Goal: Task Accomplishment & Management: Manage account settings

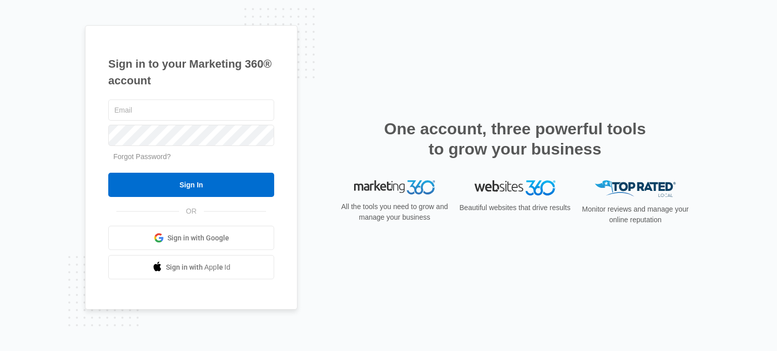
click at [203, 242] on span "Sign in with Google" at bounding box center [198, 238] width 62 height 11
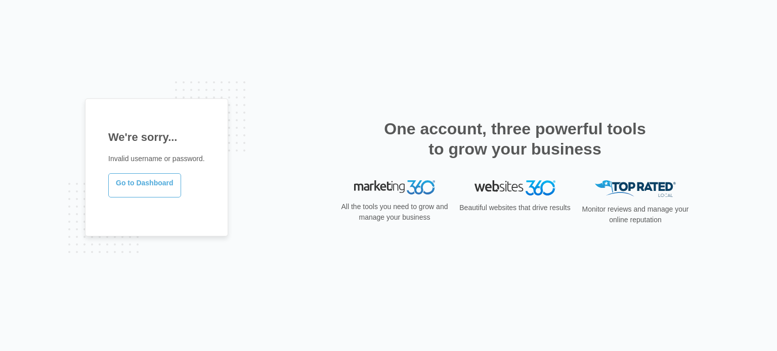
click at [149, 184] on link "Go to Dashboard" at bounding box center [144, 185] width 73 height 24
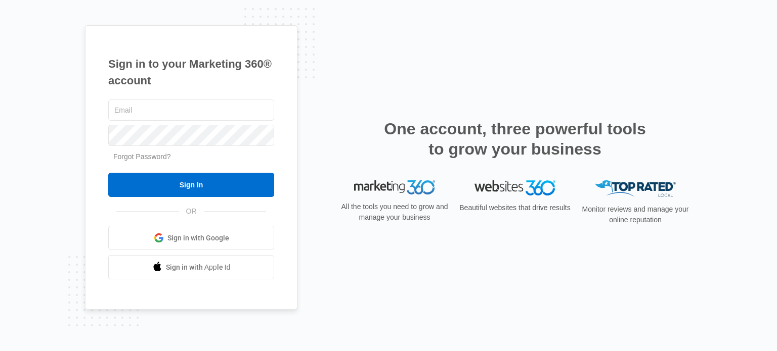
click at [158, 155] on link "Forgot Password?" at bounding box center [142, 157] width 58 height 8
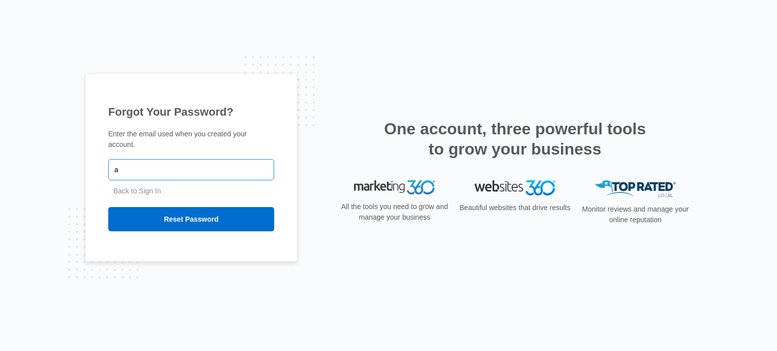
type input "[EMAIL_ADDRESS][DOMAIN_NAME]"
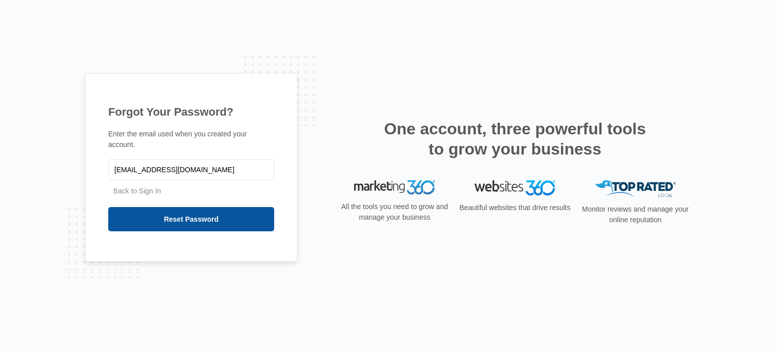
click at [189, 217] on input "Reset Password" at bounding box center [191, 219] width 166 height 24
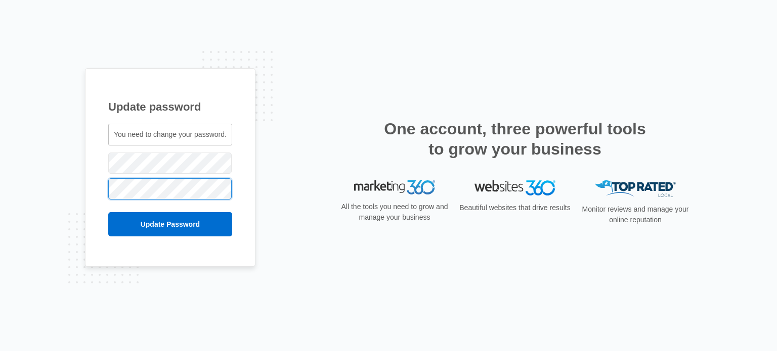
click at [108, 212] on input "Update Password" at bounding box center [170, 224] width 124 height 24
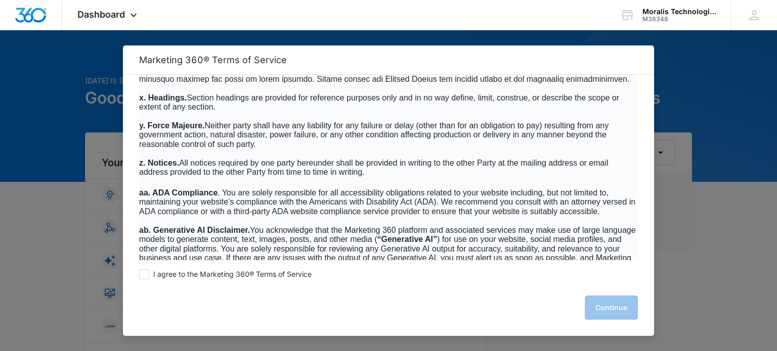
scroll to position [6488, 0]
click at [145, 276] on span at bounding box center [144, 274] width 10 height 10
click at [145, 276] on input "I agree to the Marketing 360® Terms of Service" at bounding box center [144, 274] width 10 height 10
checkbox input "true"
click at [604, 311] on button "Continue" at bounding box center [610, 308] width 53 height 24
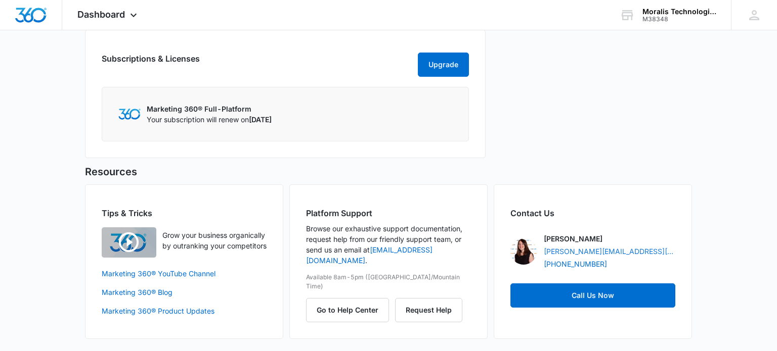
scroll to position [547, 0]
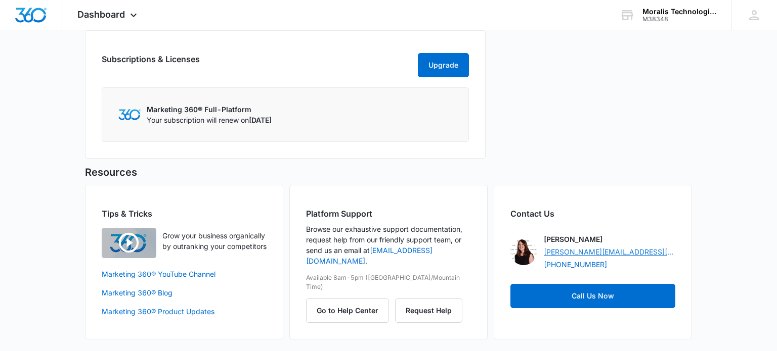
click at [610, 257] on link "elizabeth.berndt@madwire.com" at bounding box center [608, 252] width 131 height 11
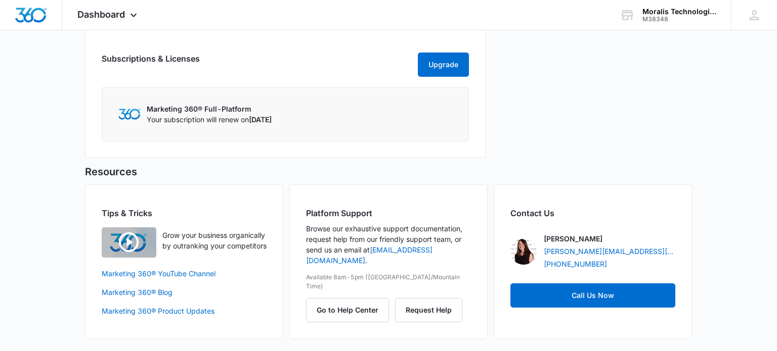
scroll to position [0, 0]
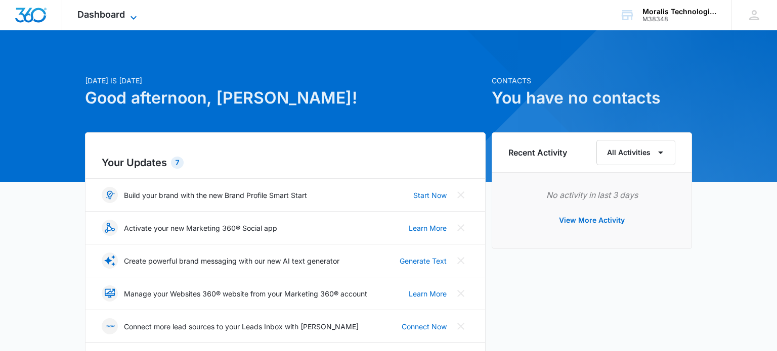
click at [130, 18] on icon at bounding box center [133, 18] width 12 height 12
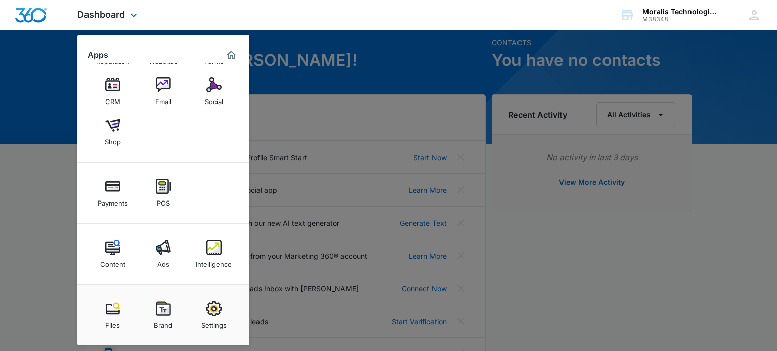
scroll to position [38, 0]
click at [213, 314] on img at bounding box center [213, 308] width 15 height 15
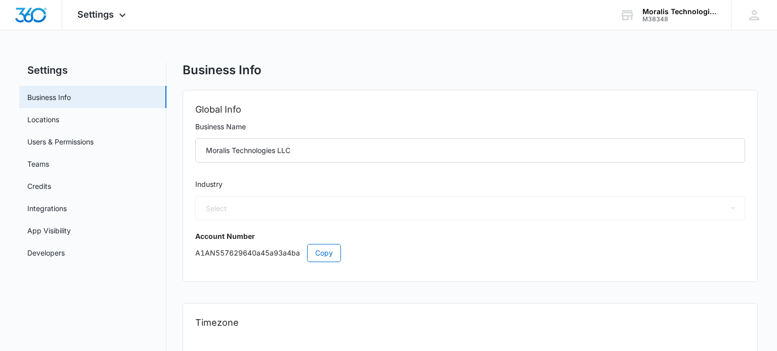
select select "31"
select select "US"
select select "America/Denver"
click at [333, 257] on button "Copy" at bounding box center [324, 253] width 34 height 18
drag, startPoint x: 305, startPoint y: 96, endPoint x: 303, endPoint y: 106, distance: 10.2
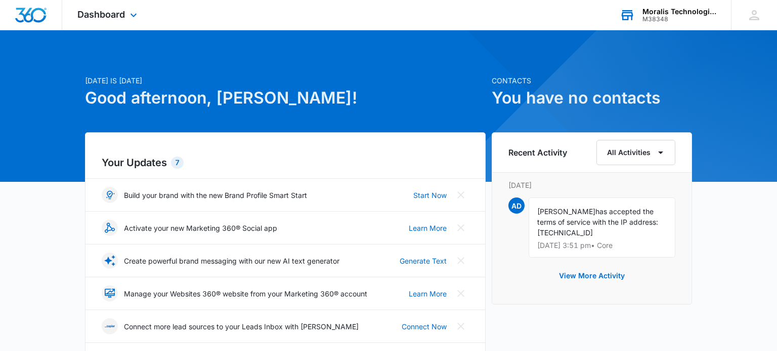
click at [663, 24] on div "Moralis Technologies LLC M38348 Your Accounts View All" at bounding box center [667, 15] width 126 height 30
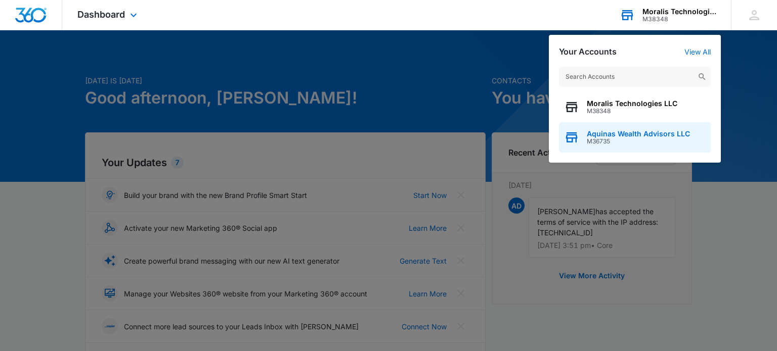
click at [615, 133] on span "Aquinas Wealth Advisors LLC" at bounding box center [637, 134] width 103 height 8
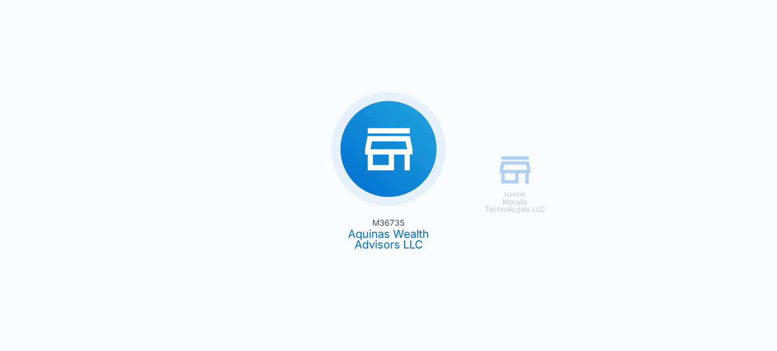
click at [394, 241] on div "M38348 Moralis Technologies LLC M36735 Aquinas Wealth Advisors LLC" at bounding box center [388, 175] width 777 height 351
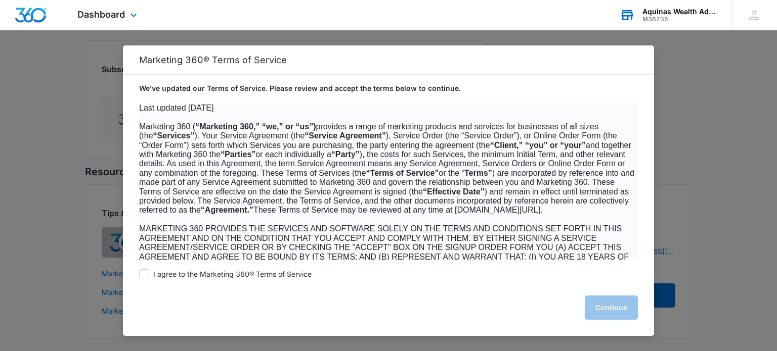
scroll to position [1, 0]
click at [143, 276] on span at bounding box center [144, 274] width 10 height 10
click at [143, 276] on input "I agree to the Marketing 360® Terms of Service" at bounding box center [144, 274] width 10 height 10
checkbox input "true"
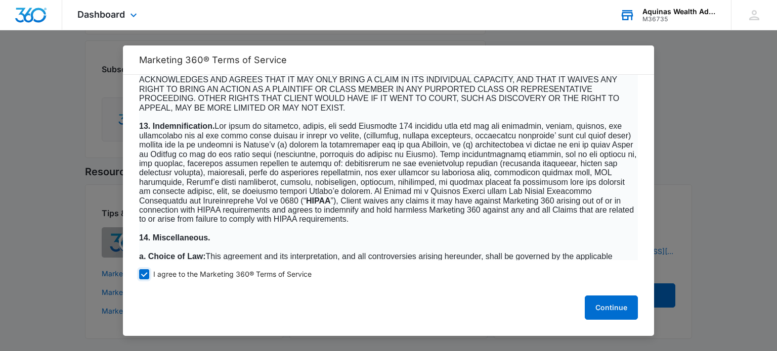
scroll to position [6488, 0]
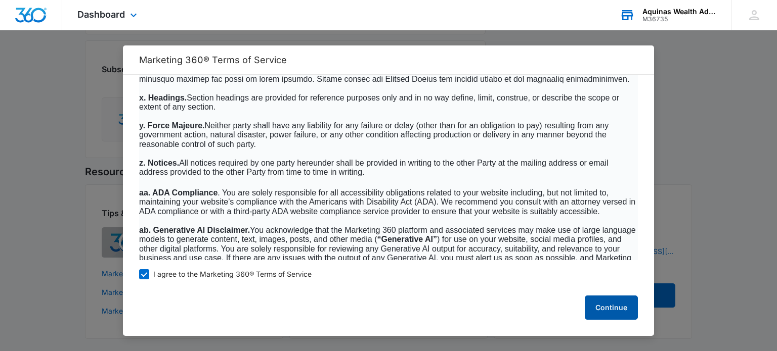
click at [608, 306] on button "Continue" at bounding box center [610, 308] width 53 height 24
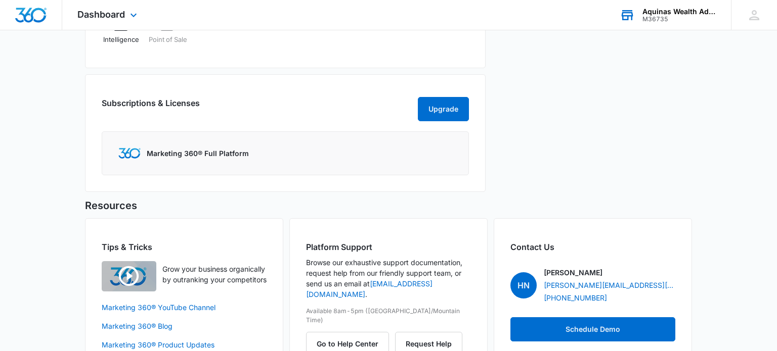
scroll to position [578, 0]
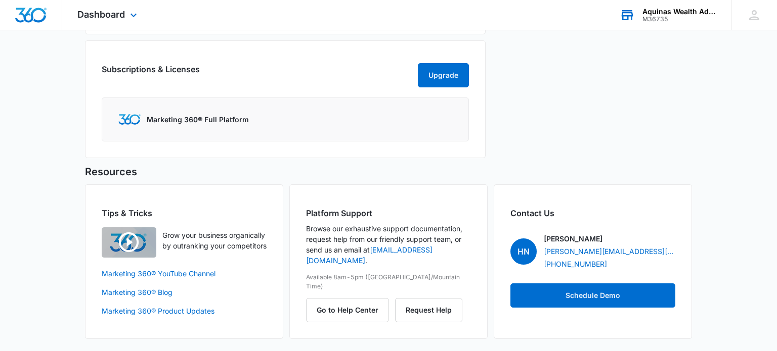
click at [585, 166] on h5 "Resources" at bounding box center [388, 171] width 607 height 15
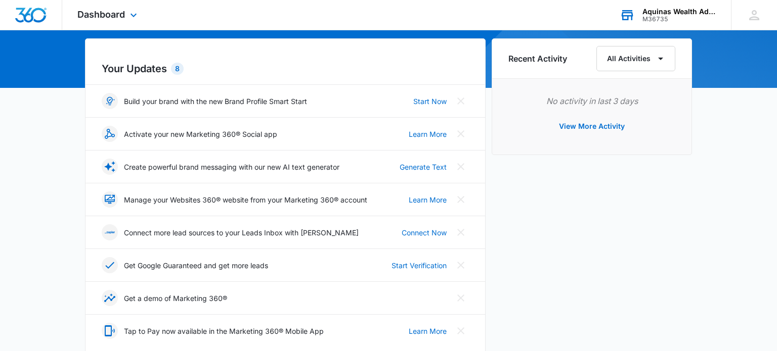
scroll to position [0, 0]
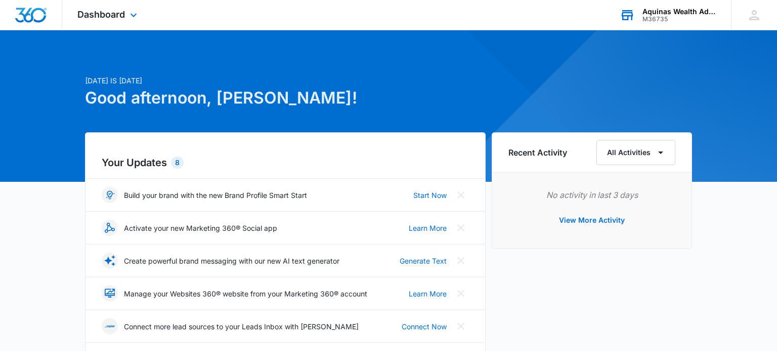
click at [654, 14] on div "Aquinas Wealth Advisors LLC" at bounding box center [679, 12] width 74 height 8
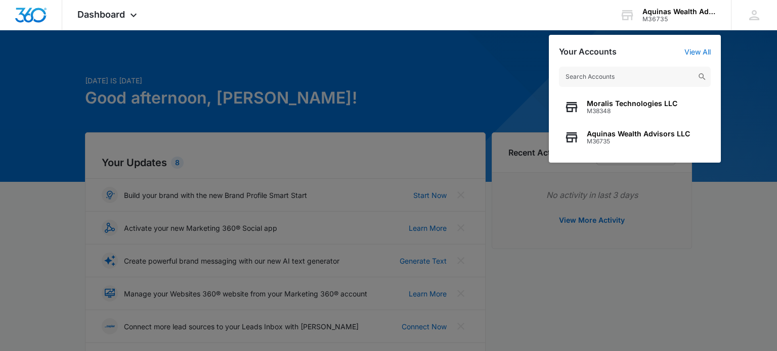
click at [753, 64] on div at bounding box center [388, 175] width 777 height 351
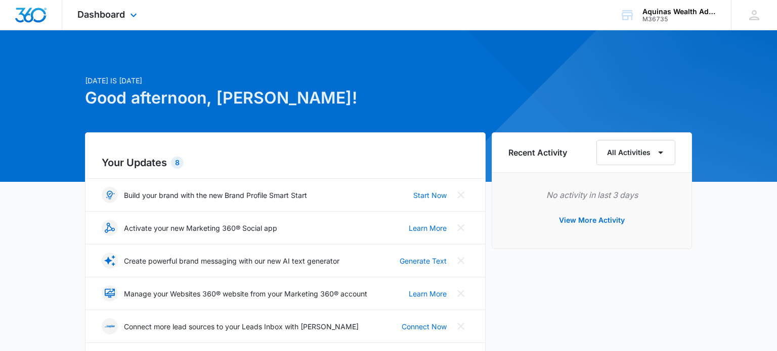
click at [34, 13] on img "Dashboard" at bounding box center [31, 15] width 32 height 15
click at [760, 17] on icon at bounding box center [753, 15] width 15 height 15
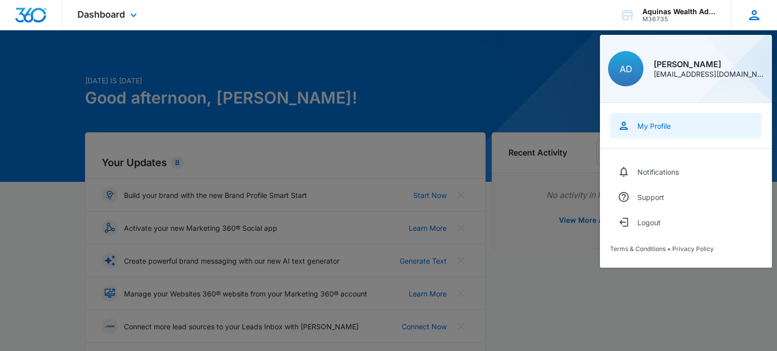
click at [644, 127] on div "My Profile" at bounding box center [653, 126] width 33 height 9
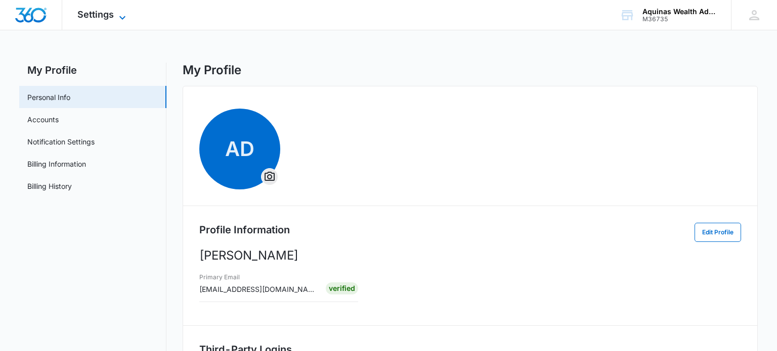
click at [93, 13] on span "Settings" at bounding box center [95, 14] width 36 height 11
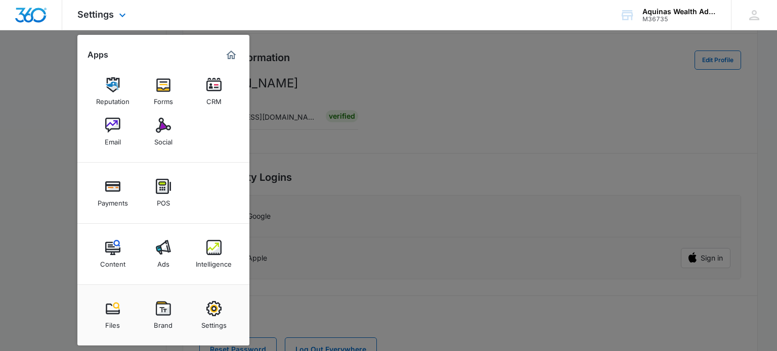
scroll to position [210, 0]
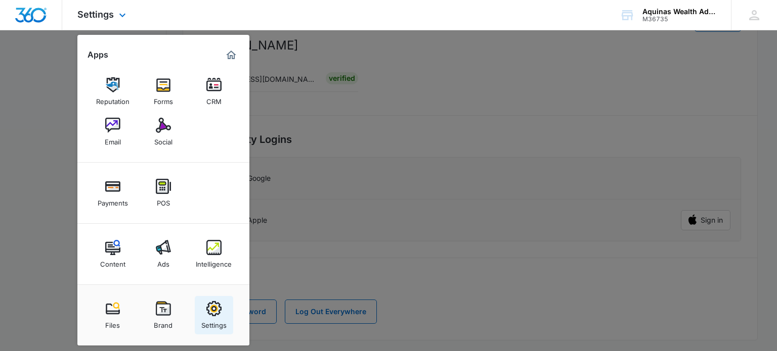
click at [212, 311] on img at bounding box center [213, 308] width 15 height 15
select select "31"
select select "US"
select select "America/New_York"
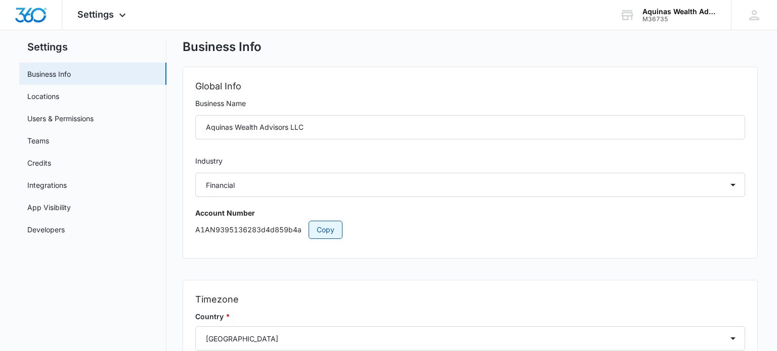
scroll to position [24, 0]
click at [326, 236] on button "Copy" at bounding box center [325, 229] width 34 height 18
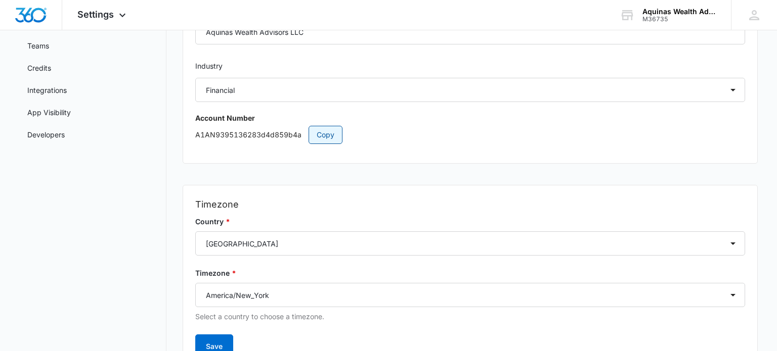
scroll to position [171, 0]
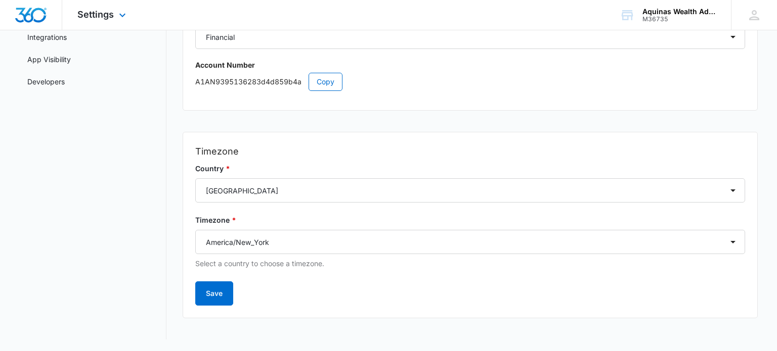
click at [18, 10] on img "Dashboard" at bounding box center [31, 15] width 32 height 15
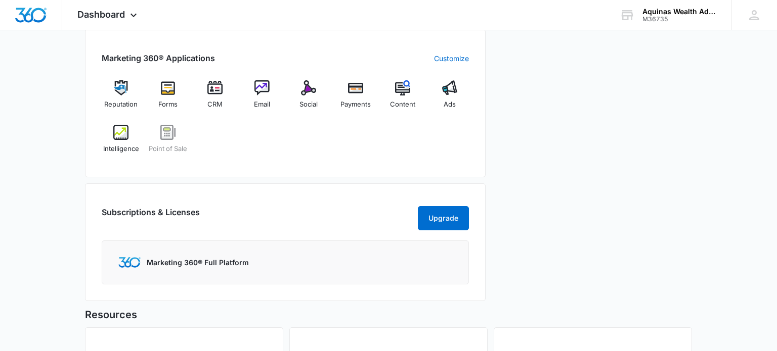
scroll to position [578, 0]
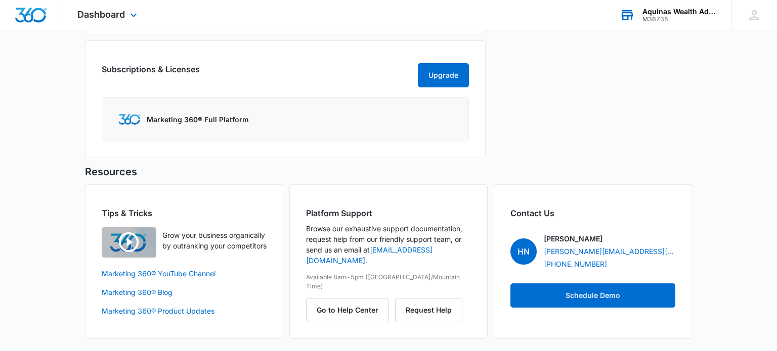
click at [685, 15] on div "Aquinas Wealth Advisors LLC" at bounding box center [679, 12] width 74 height 8
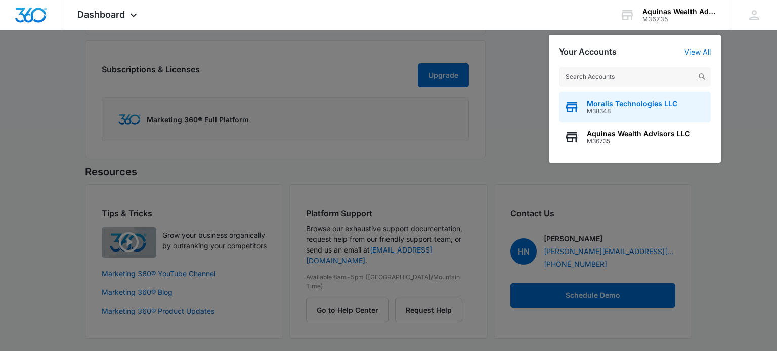
click at [624, 108] on span "M38348" at bounding box center [631, 111] width 90 height 7
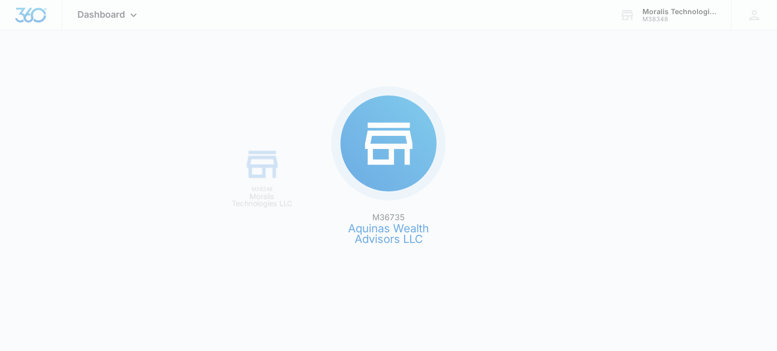
scroll to position [0, 0]
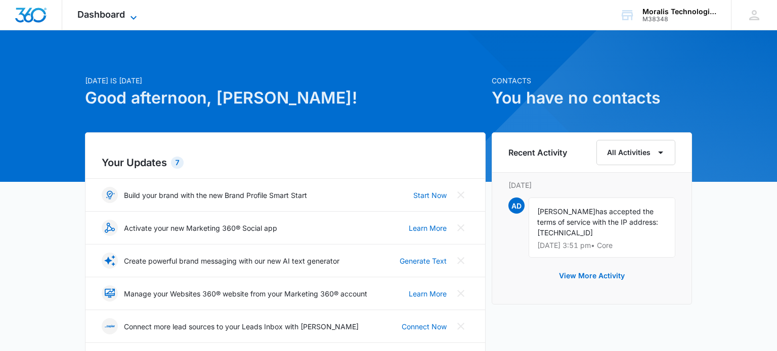
click at [107, 11] on span "Dashboard" at bounding box center [101, 14] width 48 height 11
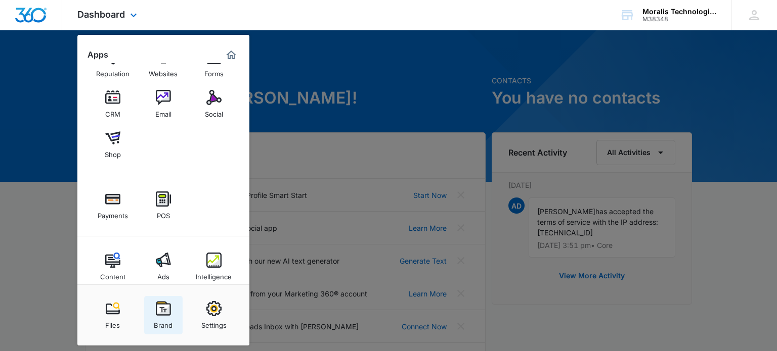
scroll to position [42, 0]
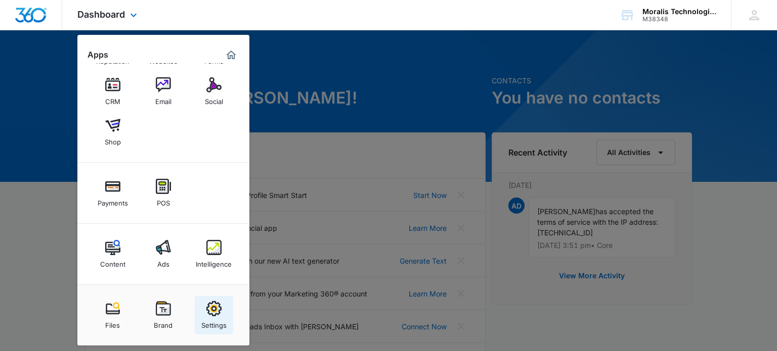
click at [210, 313] on img at bounding box center [213, 308] width 15 height 15
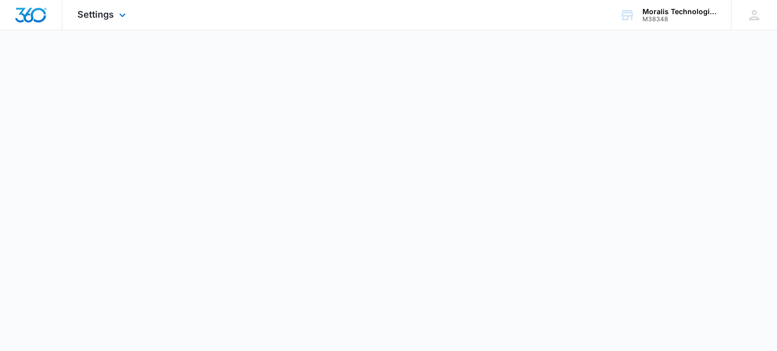
select select "31"
select select "US"
select select "America/Denver"
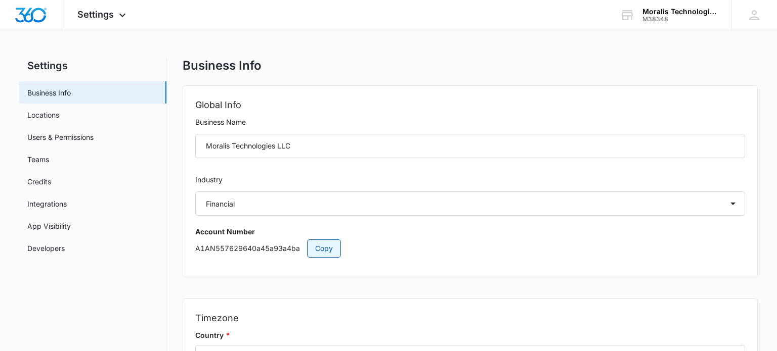
scroll to position [10, 0]
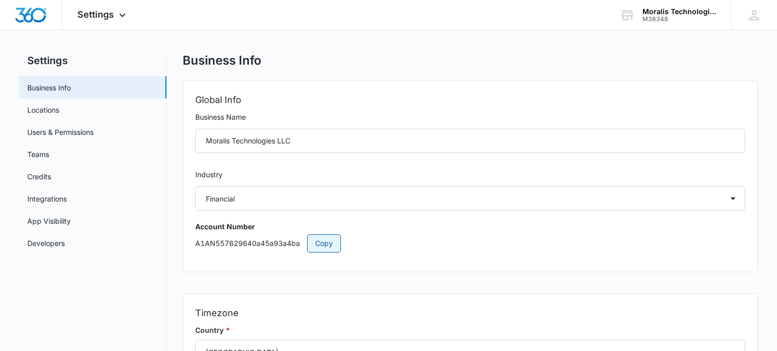
click at [314, 240] on button "Copy" at bounding box center [324, 244] width 34 height 18
click at [71, 86] on link "Business Info" at bounding box center [48, 87] width 43 height 11
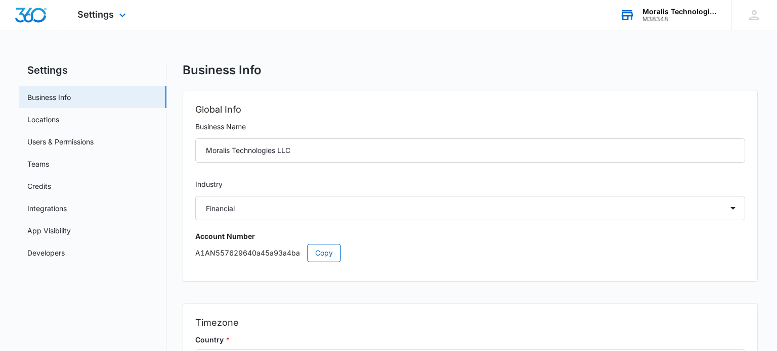
click at [687, 12] on div "Moralis Technologies LLC" at bounding box center [679, 12] width 74 height 8
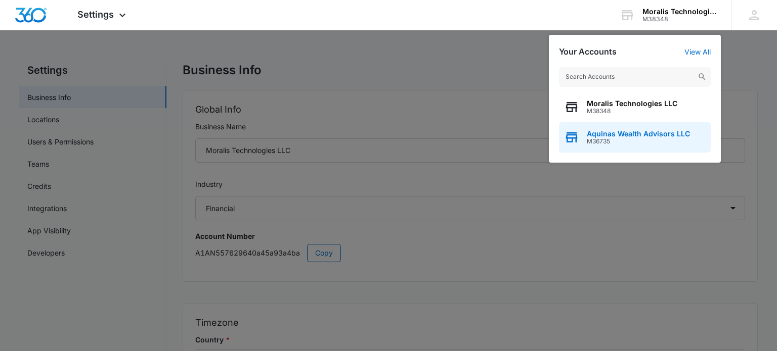
click at [600, 138] on span "M36735" at bounding box center [637, 141] width 103 height 7
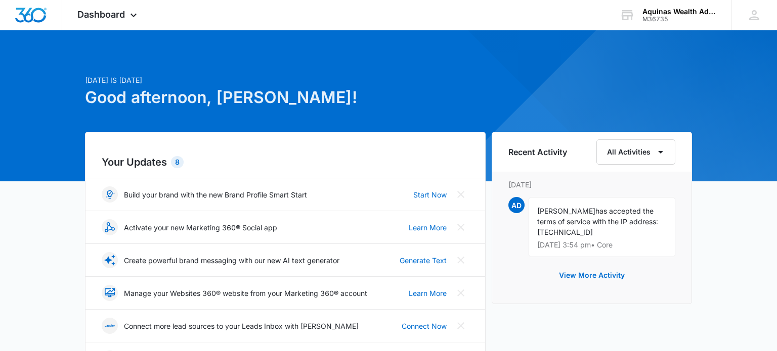
scroll to position [1, 0]
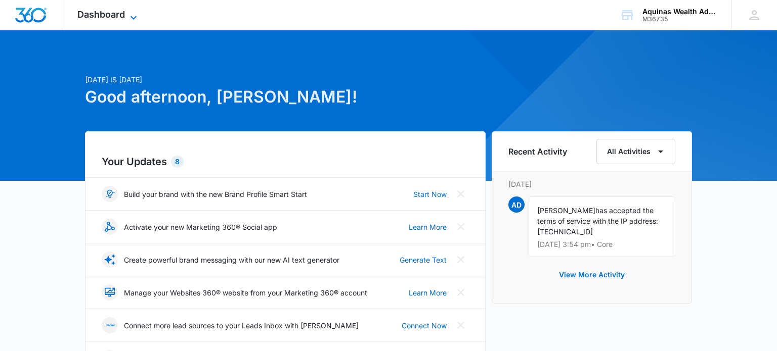
click at [132, 12] on icon at bounding box center [133, 18] width 12 height 12
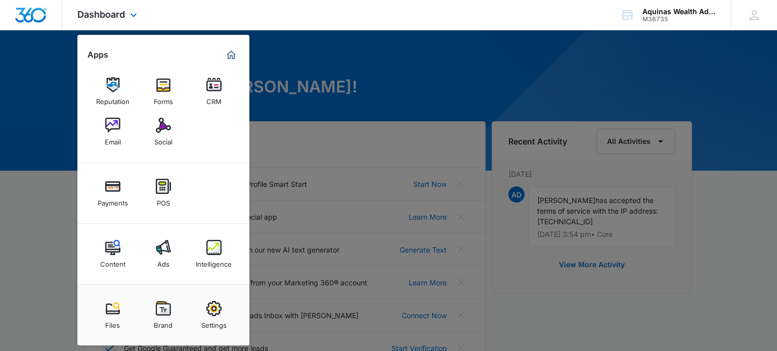
scroll to position [18, 0]
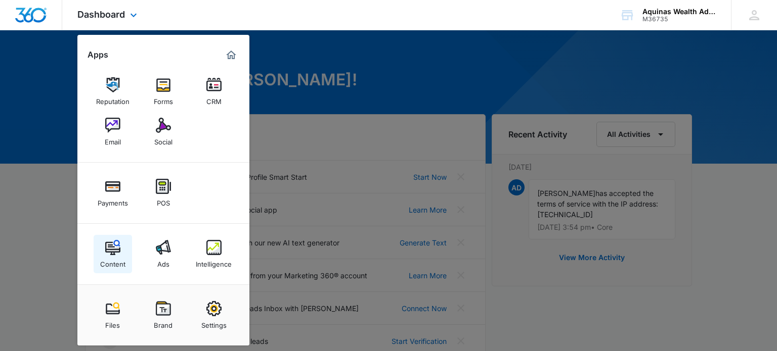
click at [113, 253] on img at bounding box center [112, 247] width 15 height 15
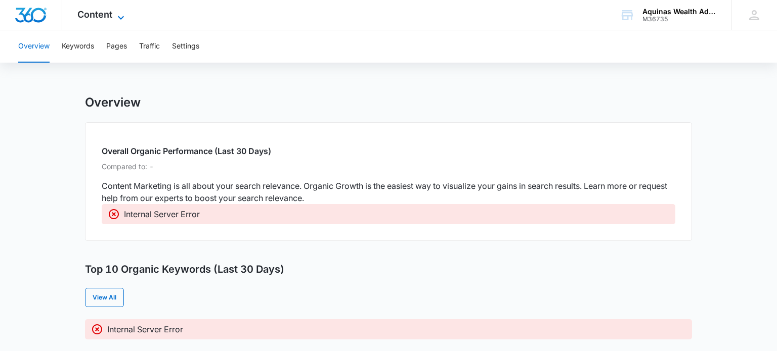
click at [121, 12] on icon at bounding box center [121, 18] width 12 height 12
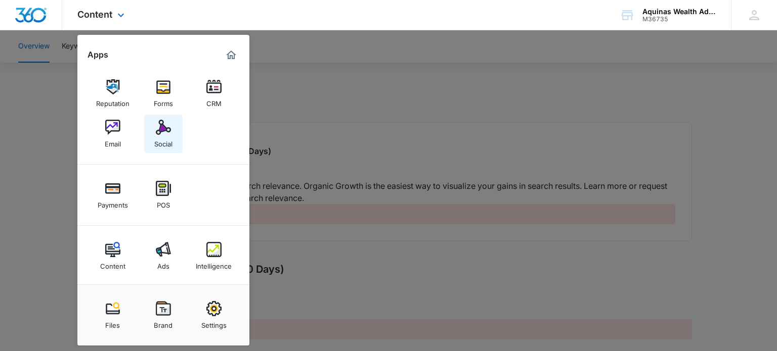
click at [161, 140] on div "Social" at bounding box center [163, 141] width 18 height 13
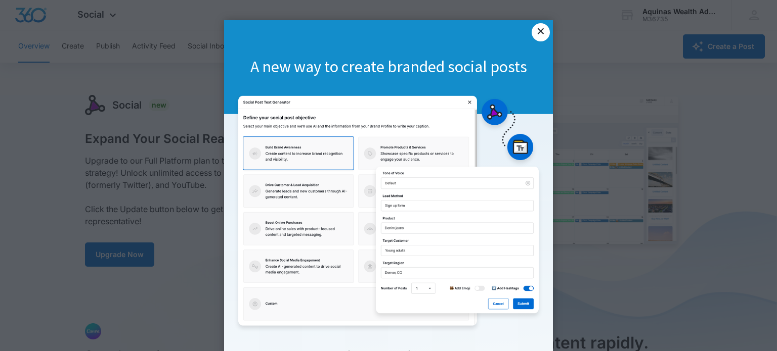
click at [539, 34] on link "×" at bounding box center [540, 32] width 18 height 18
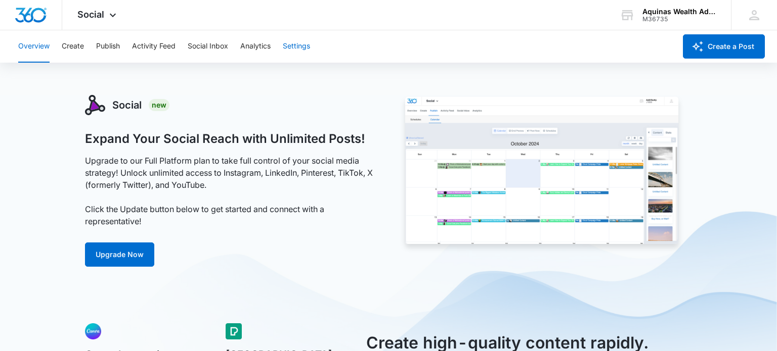
click at [300, 44] on button "Settings" at bounding box center [296, 46] width 27 height 32
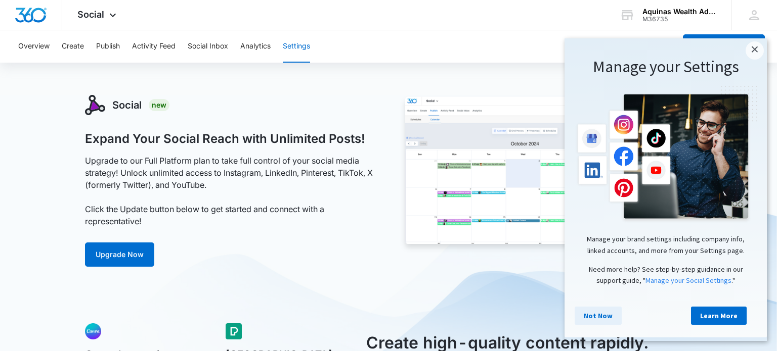
click at [596, 314] on link "Not Now" at bounding box center [597, 316] width 47 height 18
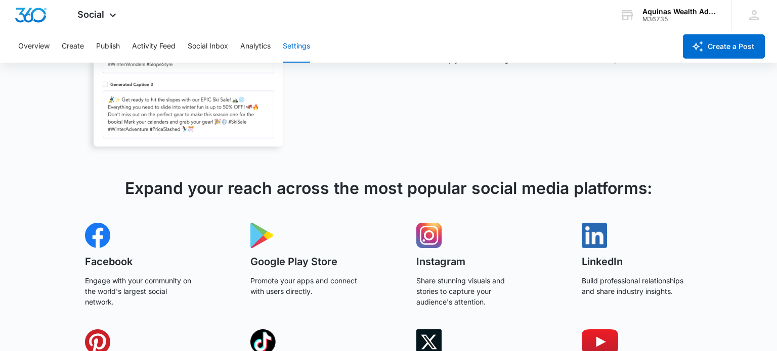
scroll to position [655, 0]
